Goal: Navigation & Orientation: Find specific page/section

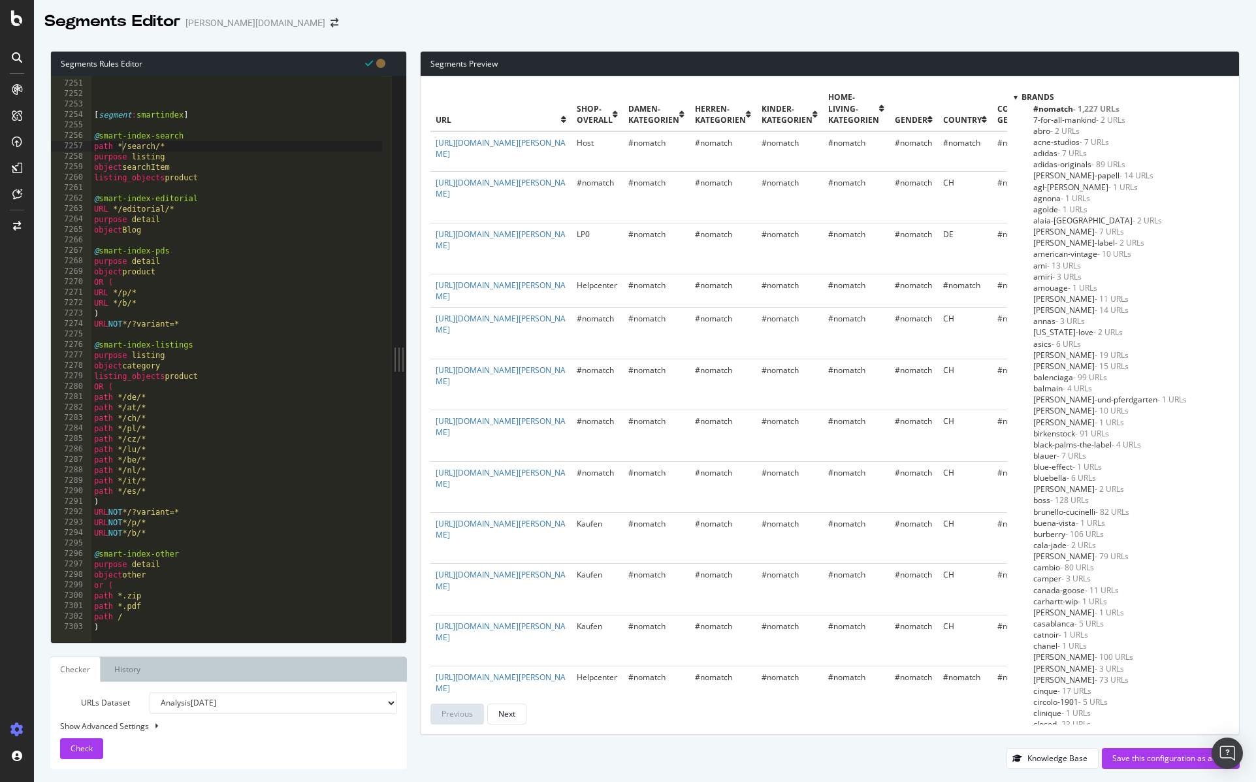
scroll to position [4628, 0]
